Goal: Transaction & Acquisition: Purchase product/service

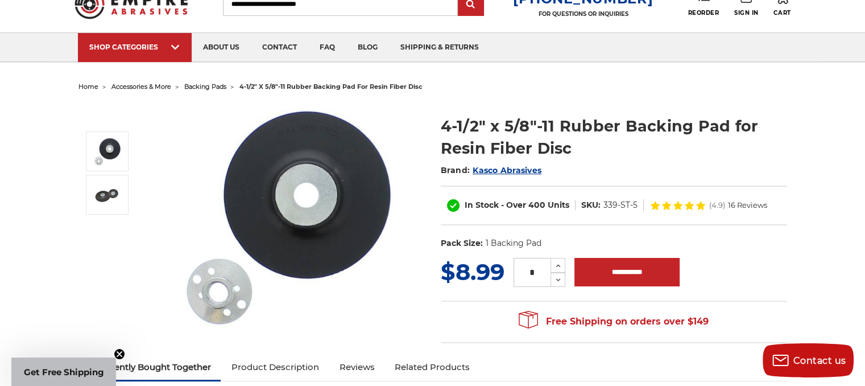
scroll to position [51, 0]
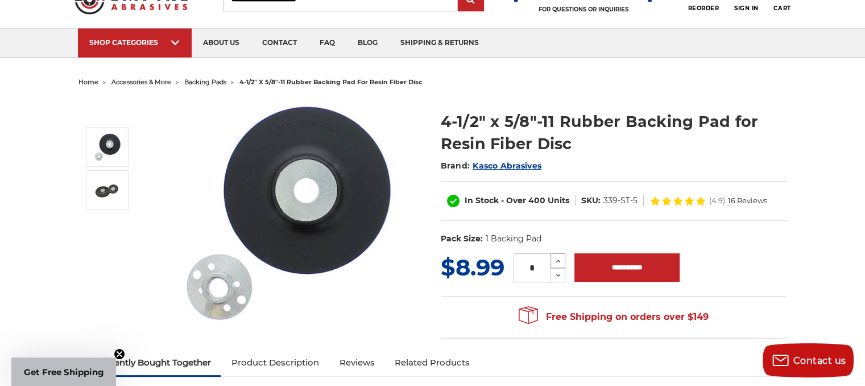
click at [561, 257] on icon at bounding box center [558, 261] width 9 height 10
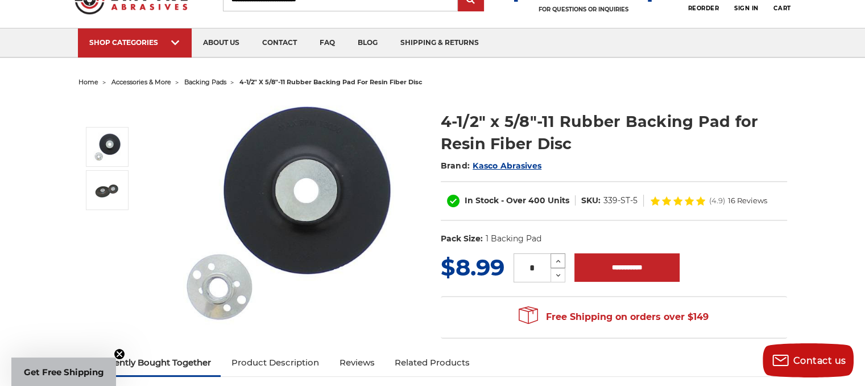
click at [561, 257] on icon at bounding box center [558, 261] width 9 height 10
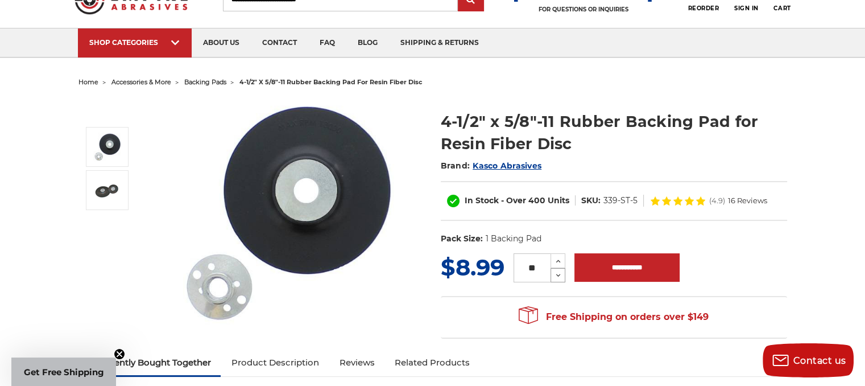
click at [560, 276] on icon at bounding box center [558, 275] width 9 height 10
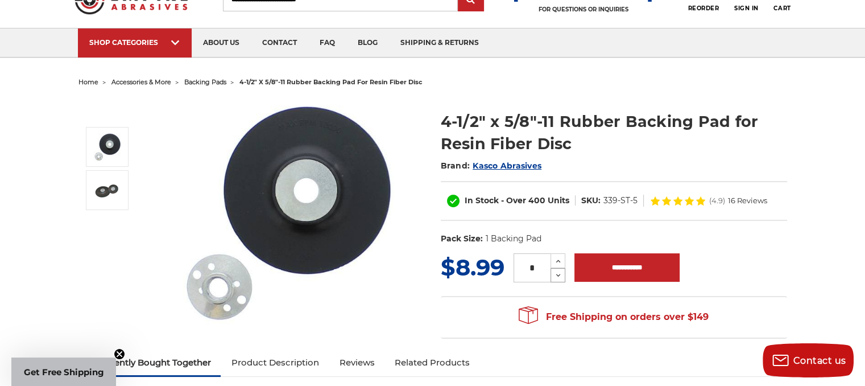
click at [560, 276] on icon at bounding box center [558, 275] width 9 height 10
type input "*"
click at [653, 258] on input "**********" at bounding box center [627, 267] width 105 height 28
type input "**********"
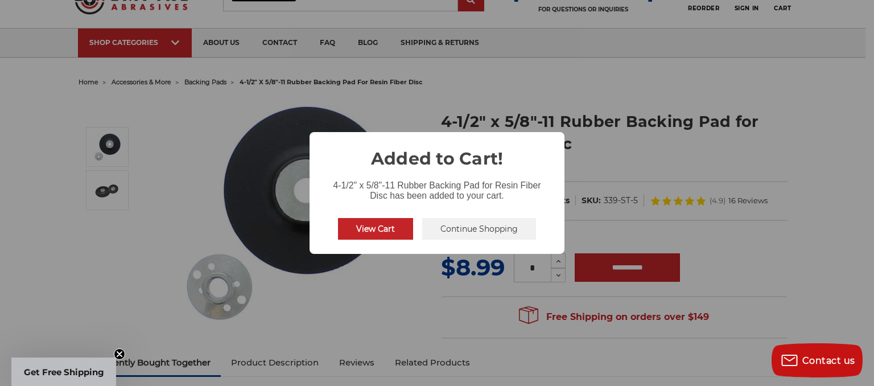
click at [453, 226] on button "Continue Shopping" at bounding box center [479, 229] width 114 height 22
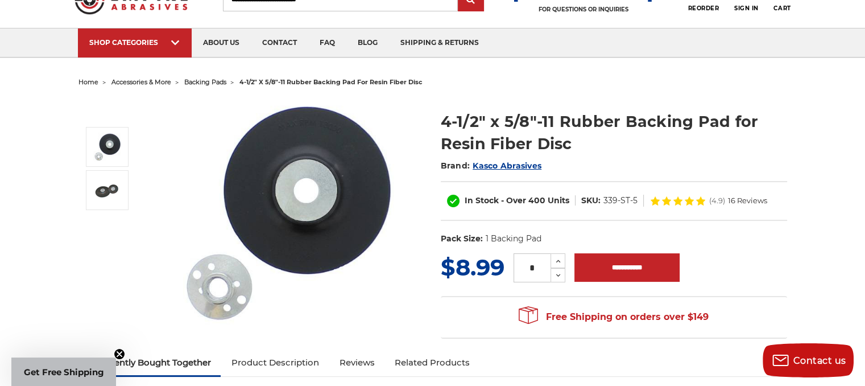
click at [863, 36] on div "SHOP CATEGORIES sanding belts 3/8" x 13" 1/2" x 18" 1/2" x 24" 1" x 30" 1" x 42…" at bounding box center [432, 43] width 865 height 30
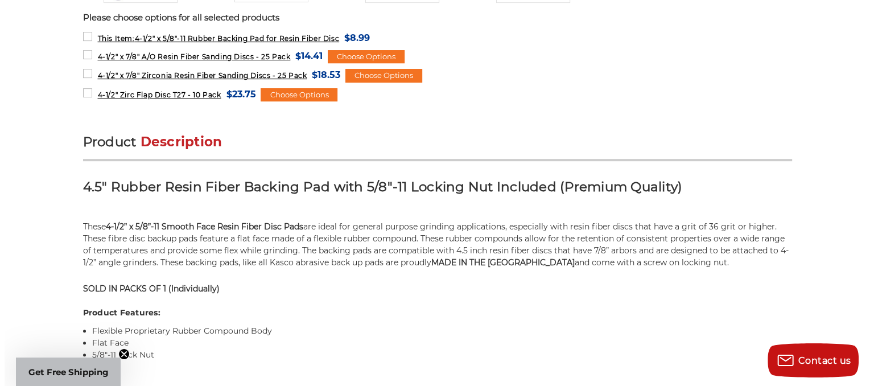
scroll to position [583, 0]
